Goal: Task Accomplishment & Management: Use online tool/utility

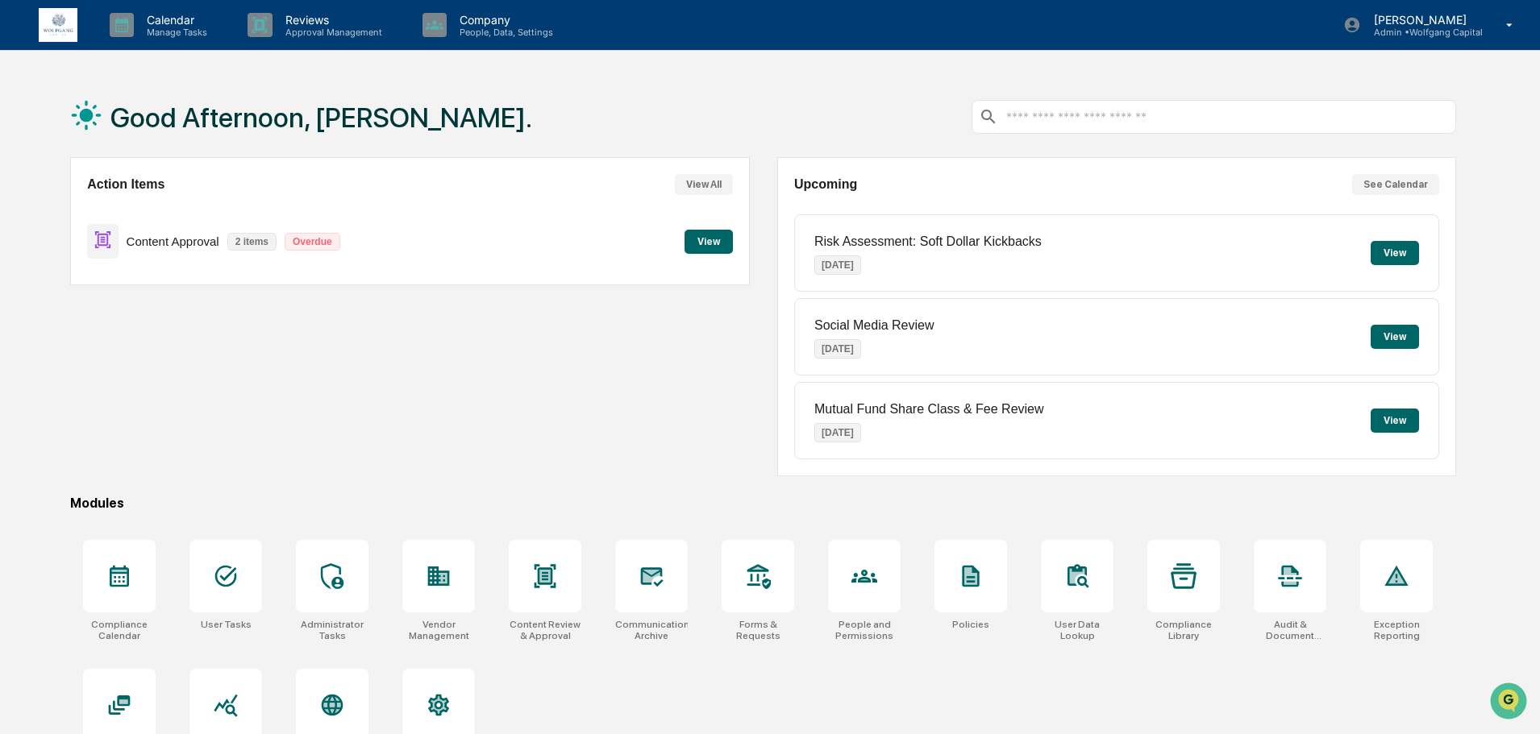
click at [725, 235] on button "View" at bounding box center [708, 242] width 48 height 24
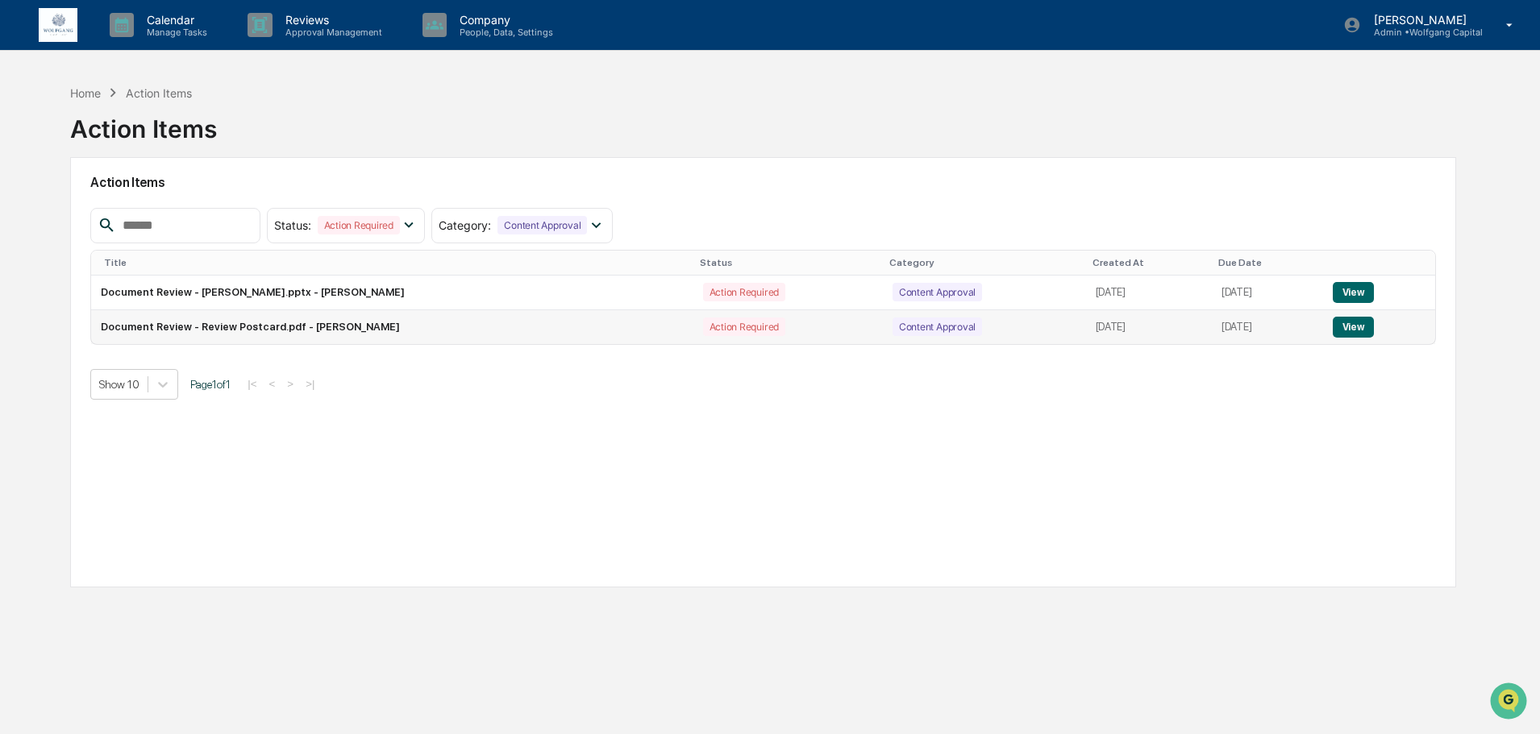
click at [1339, 324] on button "View" at bounding box center [1352, 327] width 41 height 21
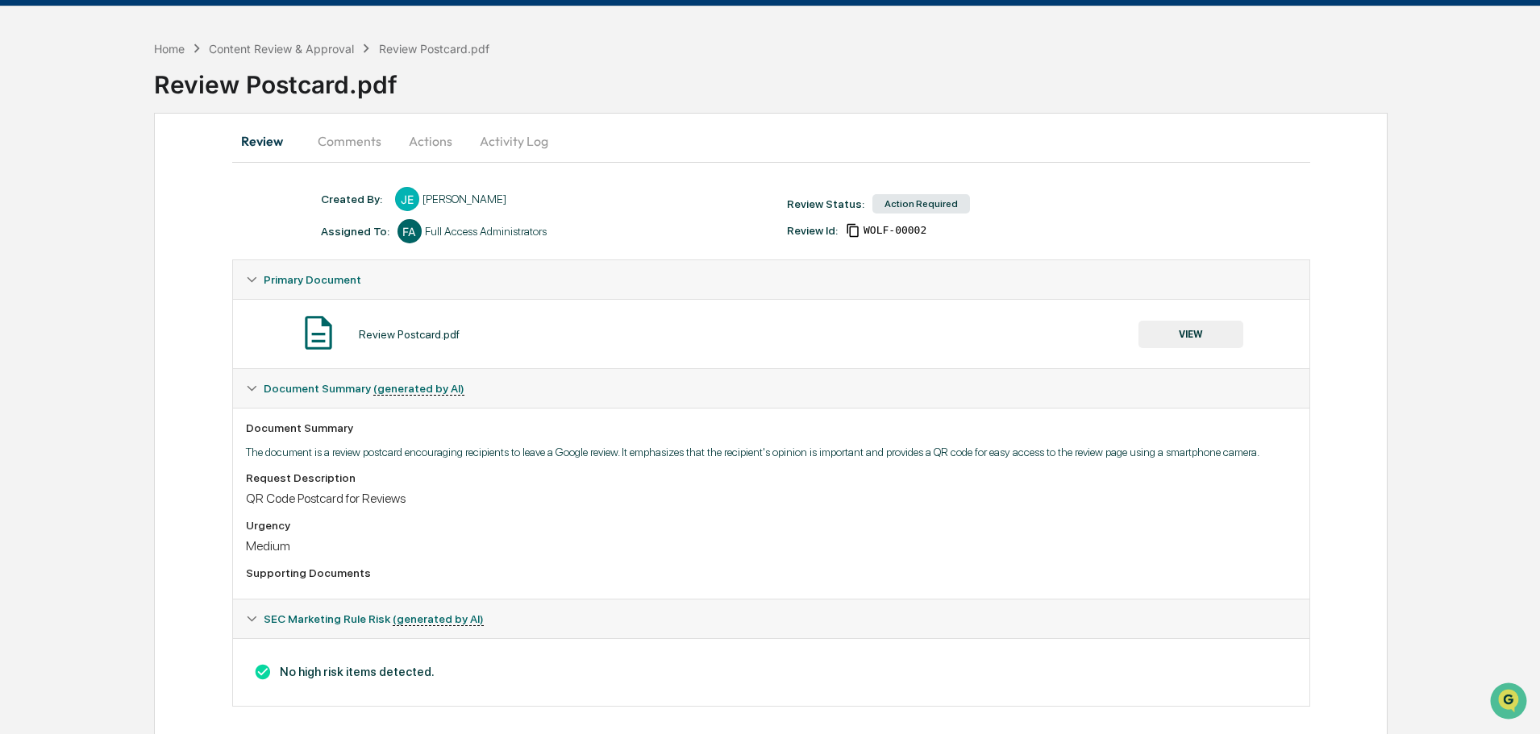
scroll to position [58, 0]
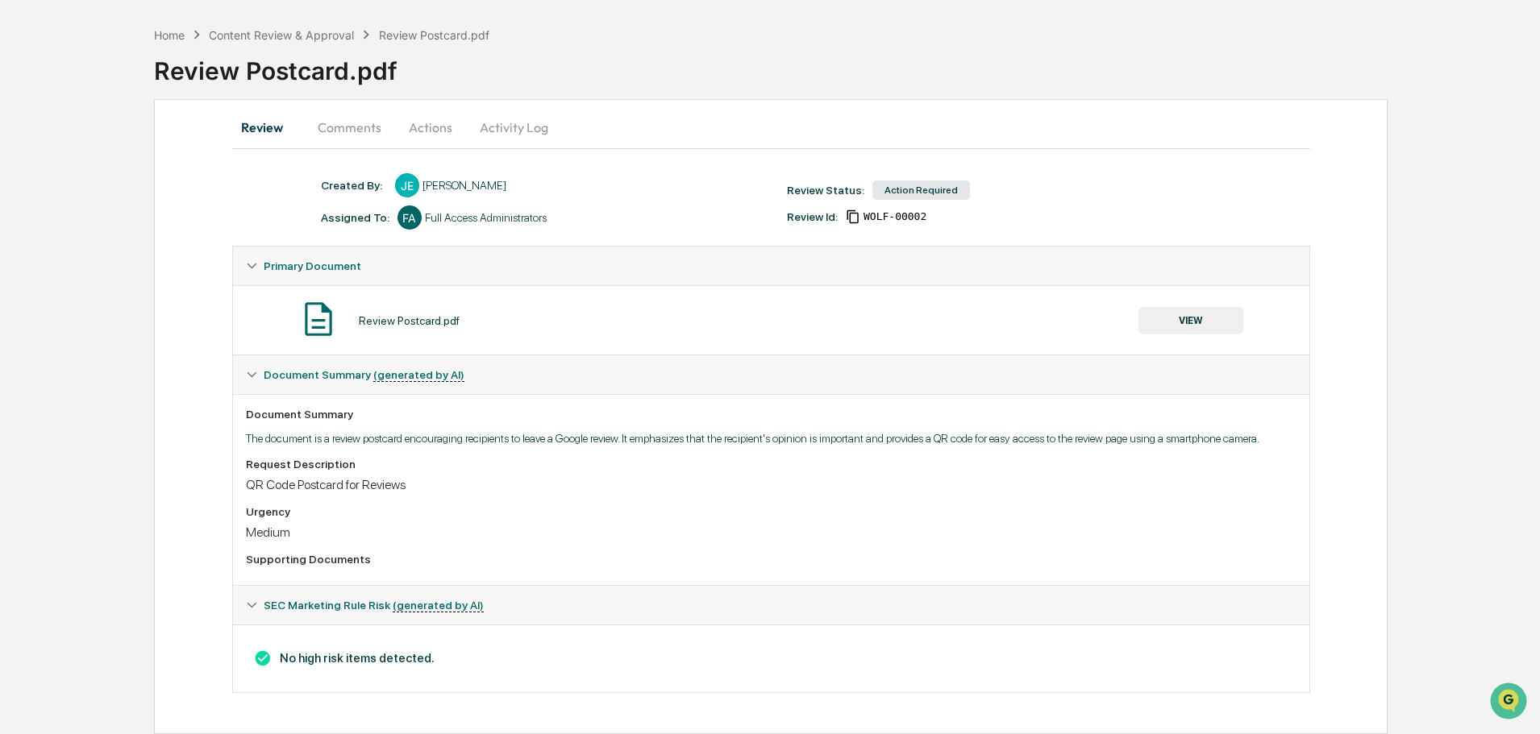
click at [1183, 317] on button "VIEW" at bounding box center [1190, 320] width 105 height 27
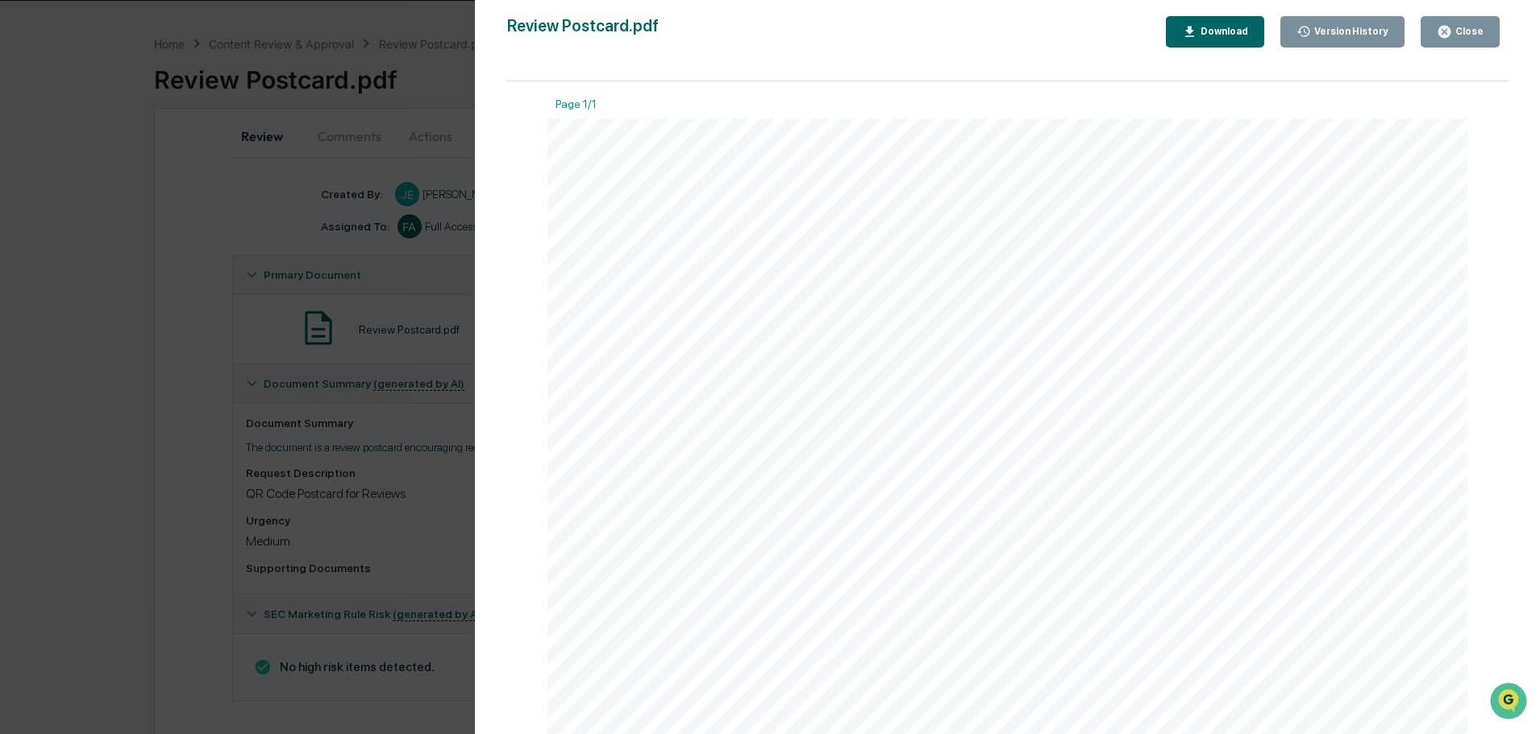
scroll to position [48, 0]
click at [1436, 38] on button "Close" at bounding box center [1459, 31] width 79 height 31
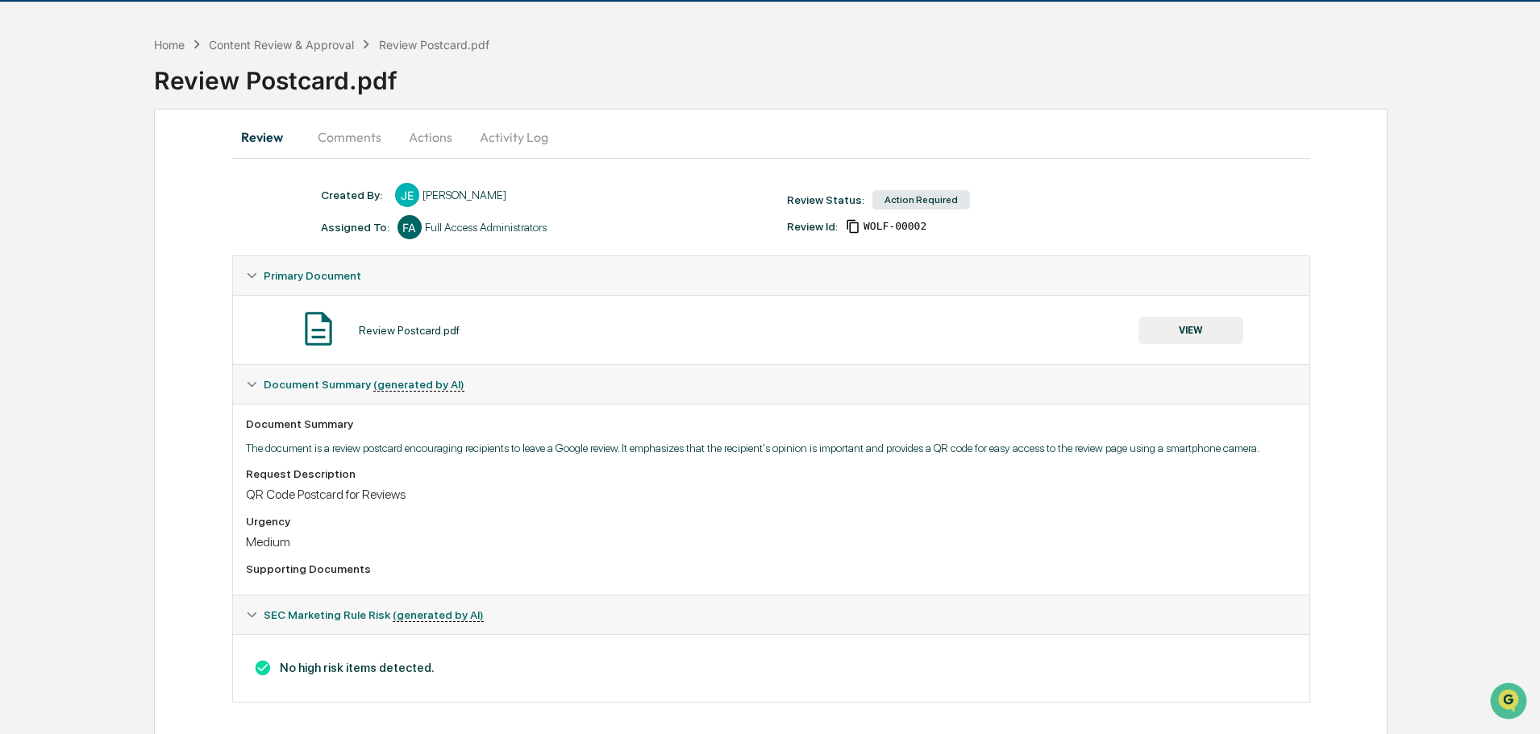
click at [426, 140] on button "Actions" at bounding box center [430, 137] width 73 height 39
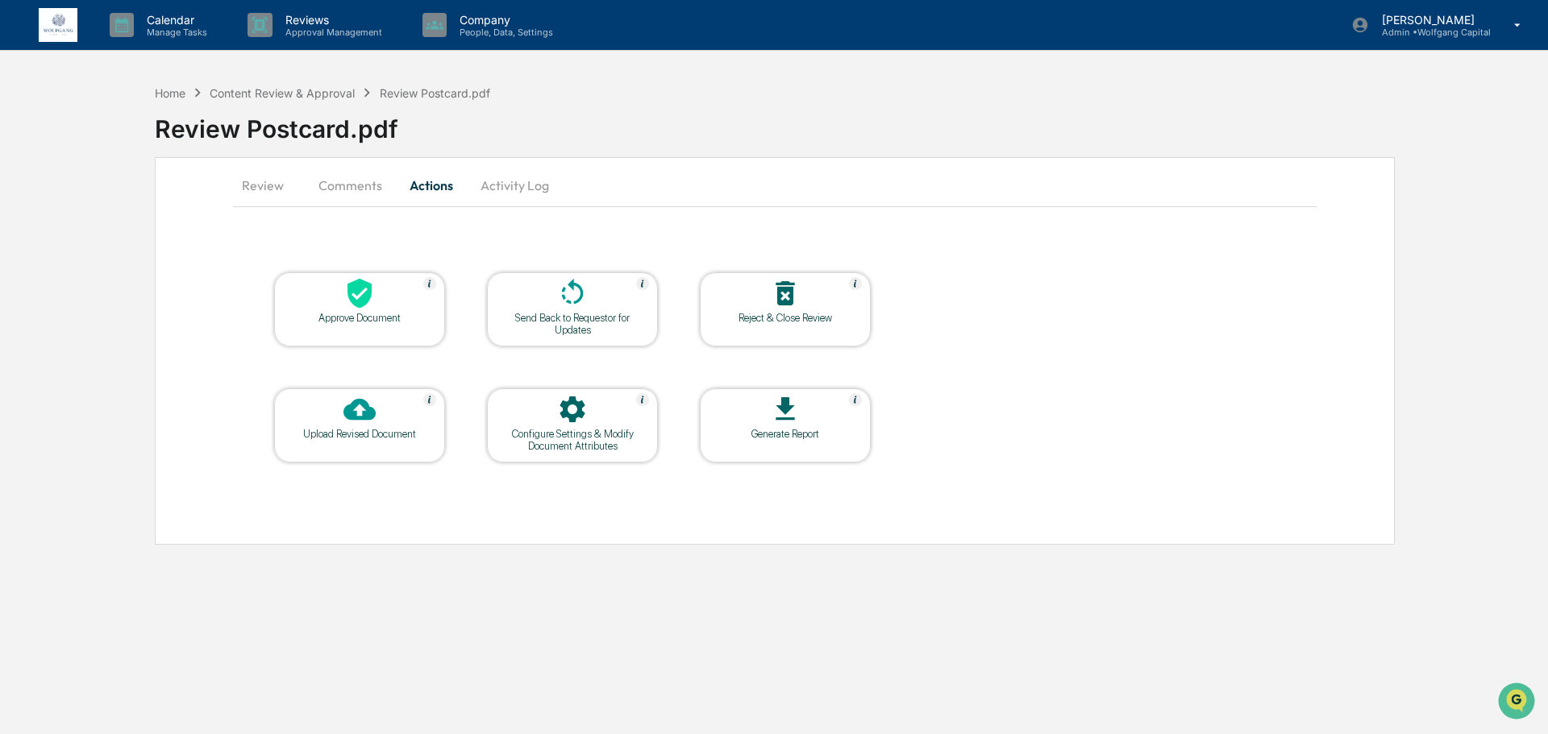
click at [310, 323] on div "Approve Document" at bounding box center [359, 318] width 145 height 12
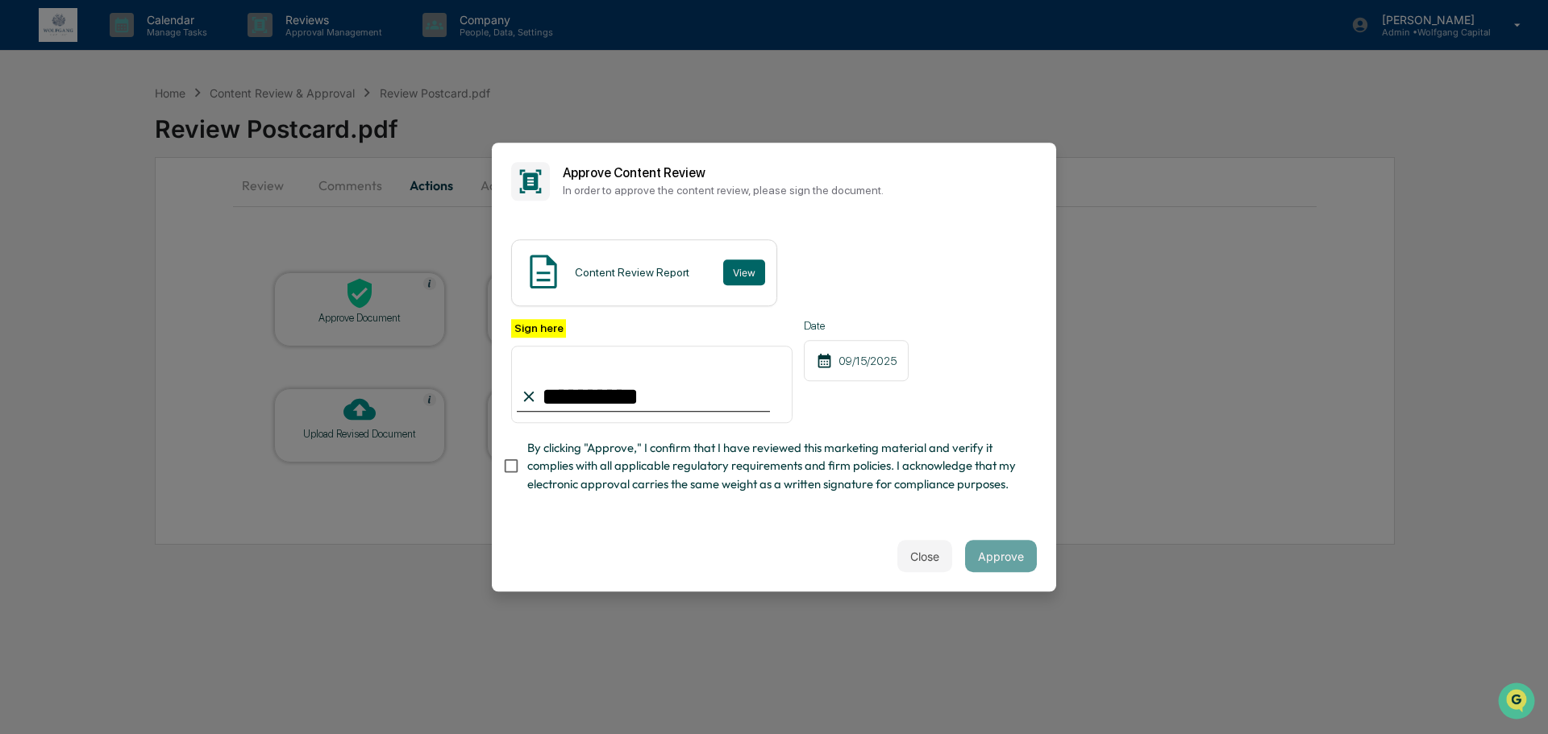
type input "**********"
click at [1006, 567] on button "Approve" at bounding box center [1001, 556] width 72 height 32
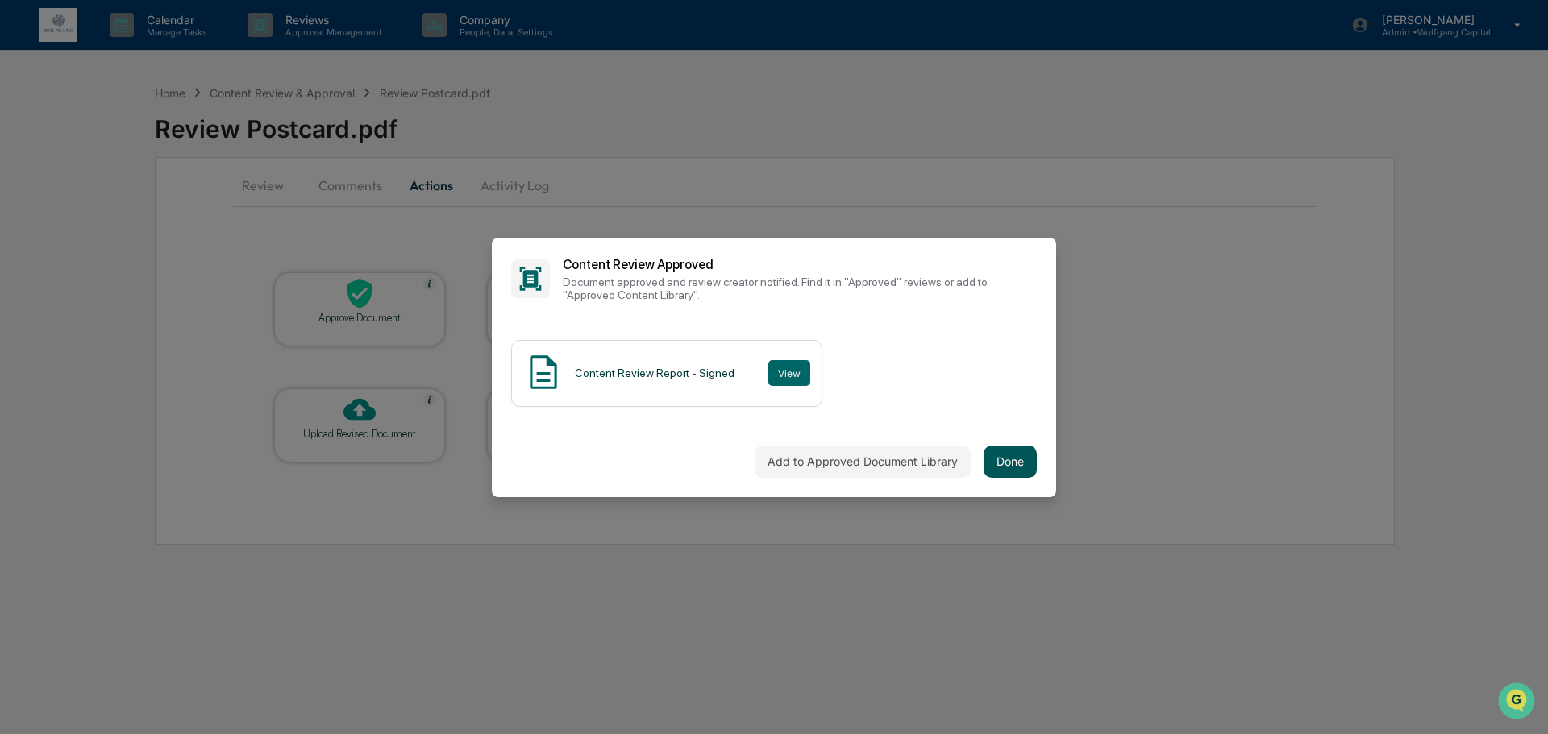
click at [996, 463] on button "Done" at bounding box center [1009, 462] width 53 height 32
